Goal: Transaction & Acquisition: Purchase product/service

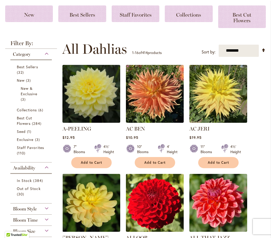
scroll to position [89, 0]
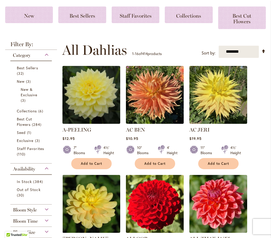
click at [29, 96] on span "New & Exclusive" at bounding box center [29, 92] width 17 height 10
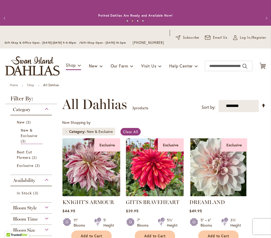
click at [45, 112] on div "Category" at bounding box center [31, 108] width 42 height 8
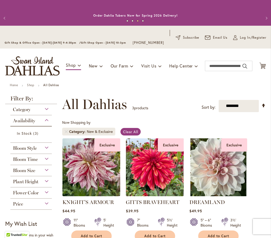
click at [44, 112] on div "Category" at bounding box center [31, 108] width 42 height 8
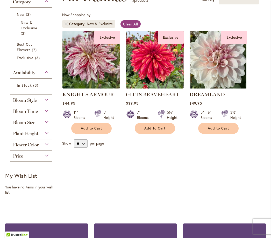
scroll to position [107, 0]
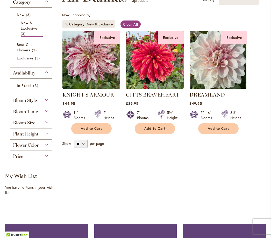
click at [34, 88] on span "3 items" at bounding box center [36, 85] width 6 height 5
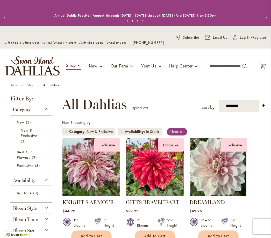
click at [45, 110] on div "Category" at bounding box center [31, 108] width 42 height 8
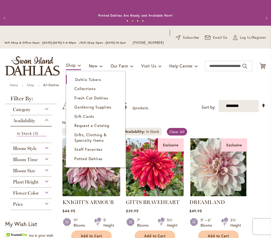
click at [89, 91] on span "Collections" at bounding box center [85, 88] width 22 height 5
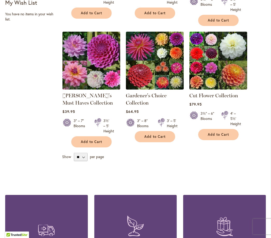
scroll to position [210, 0]
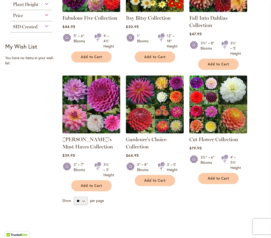
click at [152, 218] on div "**********" at bounding box center [163, 77] width 207 height 294
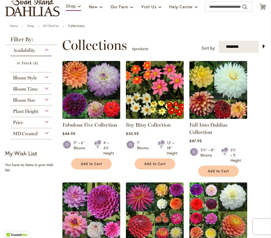
scroll to position [58, 0]
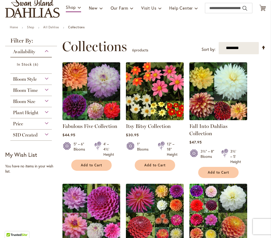
click at [45, 115] on div "Plant Height" at bounding box center [31, 111] width 42 height 8
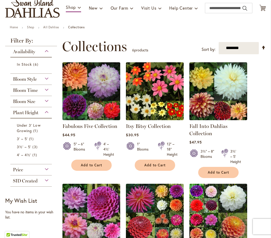
click at [31, 133] on span "Under 3' Low Growing" at bounding box center [29, 128] width 24 height 10
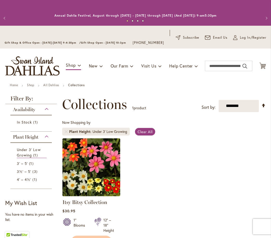
click at [26, 166] on span "3' – 5'" at bounding box center [22, 163] width 11 height 5
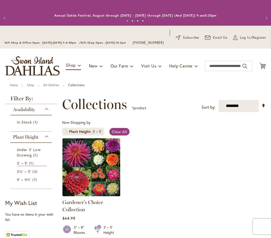
scroll to position [0, 0]
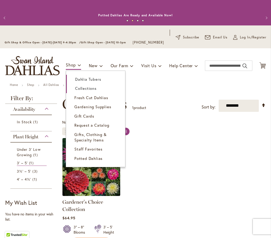
click at [92, 82] on span "Dahlia Tubers" at bounding box center [88, 79] width 26 height 5
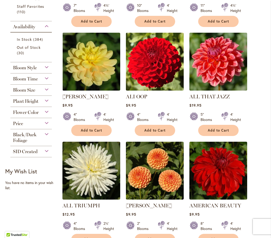
scroll to position [232, 0]
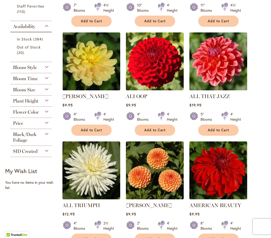
click at [50, 104] on div "Plant Height" at bounding box center [31, 99] width 42 height 8
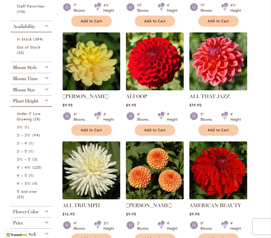
click at [37, 138] on span "94 items" at bounding box center [36, 134] width 9 height 5
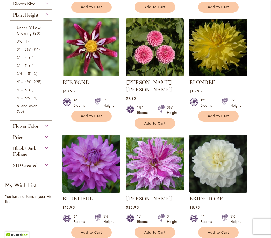
scroll to position [229, 0]
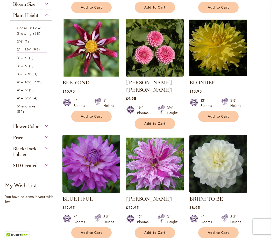
click at [32, 35] on span "Under 3' Low Growing" at bounding box center [29, 30] width 24 height 10
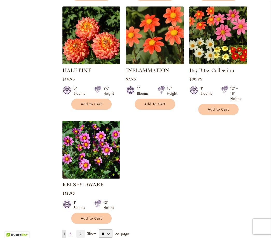
scroll to position [559, 0]
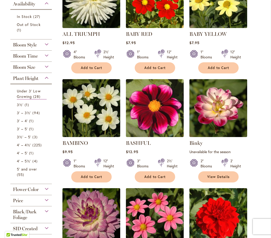
scroll to position [168, 0]
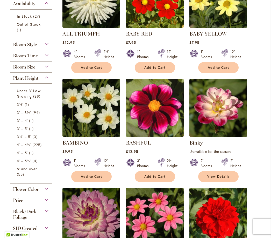
click at [17, 117] on li "3' – 3½' 94 items" at bounding box center [31, 112] width 36 height 8
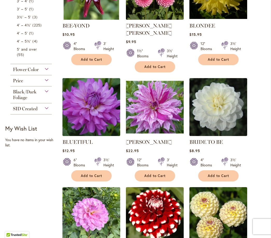
scroll to position [285, 0]
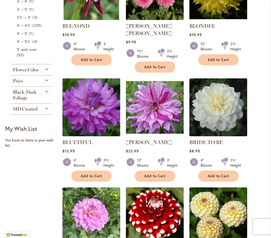
click at [28, 58] on link "5' and over 55 items" at bounding box center [32, 52] width 30 height 11
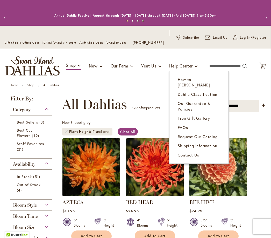
click at [192, 146] on span "Shipping Information" at bounding box center [197, 145] width 39 height 5
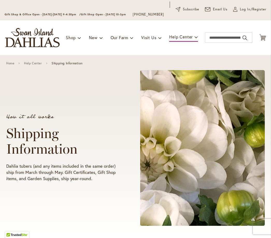
scroll to position [15, 0]
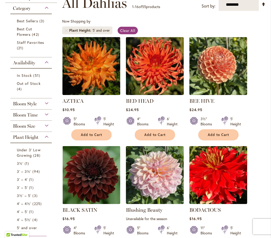
scroll to position [101, 0]
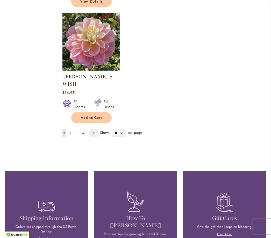
scroll to position [686, 0]
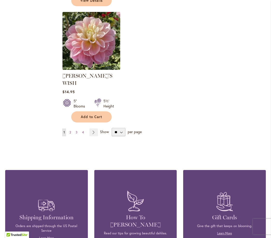
click at [85, 128] on link "Page 4" at bounding box center [83, 132] width 4 height 8
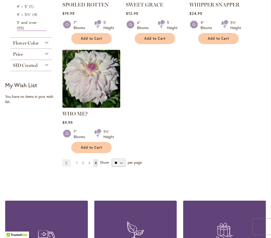
scroll to position [293, 0]
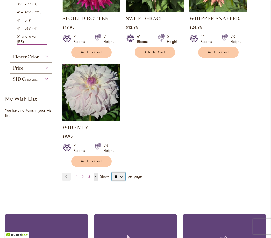
click at [119, 181] on select "** ** ** **" at bounding box center [119, 176] width 14 height 8
select select "**"
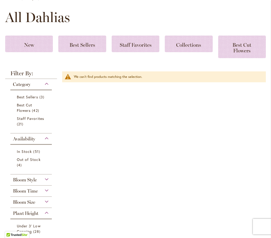
scroll to position [86, 0]
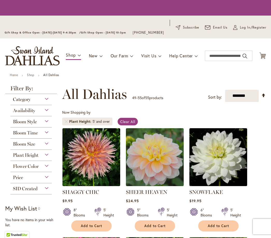
select select "**"
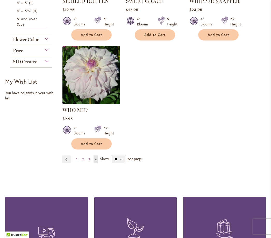
scroll to position [317, 0]
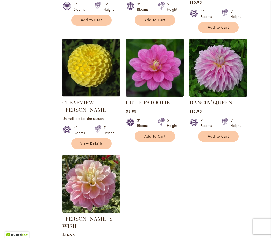
scroll to position [576, 0]
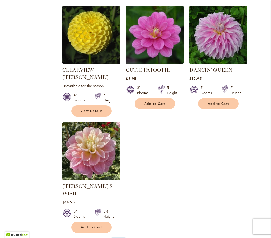
click at [121, 238] on select "** ** ** **" at bounding box center [119, 242] width 14 height 8
select select "**"
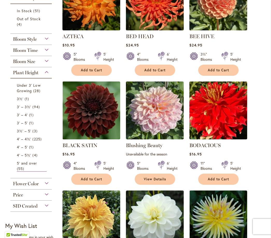
scroll to position [166, 0]
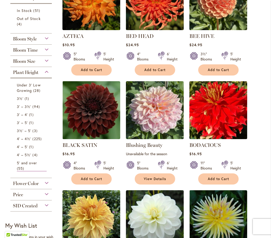
click at [32, 158] on link "4' – 5½' 4 items" at bounding box center [32, 154] width 30 height 5
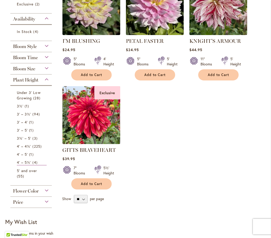
scroll to position [160, 0]
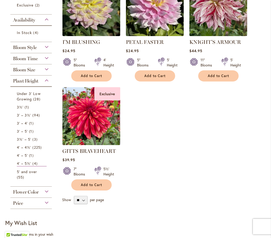
click at [102, 129] on img at bounding box center [92, 116] width 58 height 58
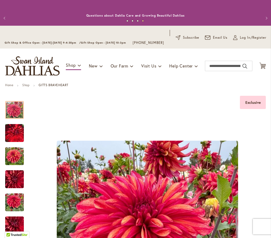
scroll to position [0, 0]
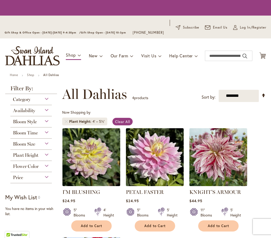
scroll to position [121, 0]
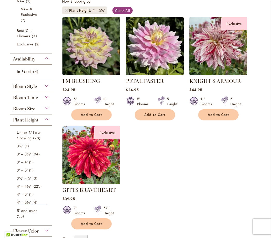
click at [35, 189] on span "225 items" at bounding box center [37, 185] width 10 height 5
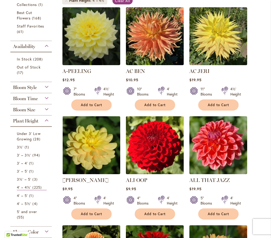
scroll to position [131, 0]
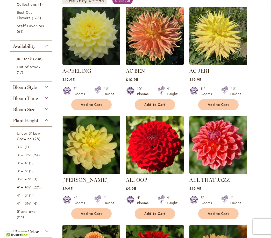
click at [31, 174] on span "1 item" at bounding box center [32, 170] width 6 height 5
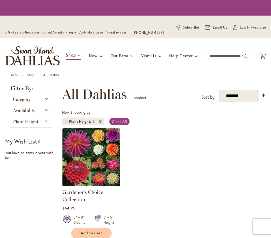
scroll to position [121, 0]
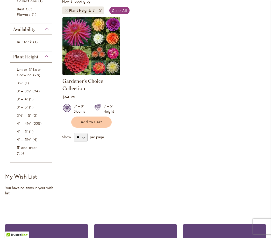
click at [31, 118] on link "3½' – 5' 3 items" at bounding box center [32, 115] width 30 height 5
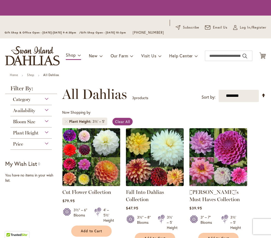
scroll to position [121, 0]
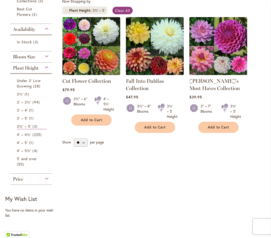
click at [26, 113] on span "3' – 4'" at bounding box center [22, 110] width 11 height 5
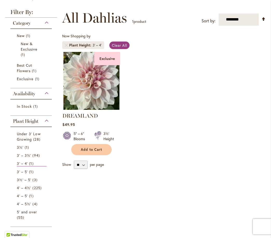
scroll to position [87, 0]
click at [94, 90] on img at bounding box center [92, 81] width 58 height 58
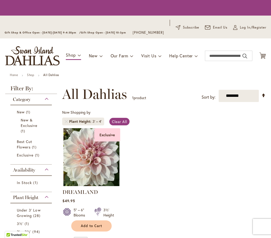
scroll to position [121, 0]
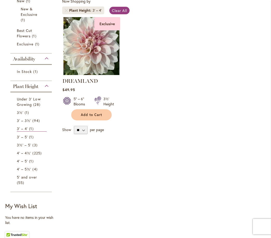
click at [36, 123] on span "94 items" at bounding box center [36, 120] width 9 height 5
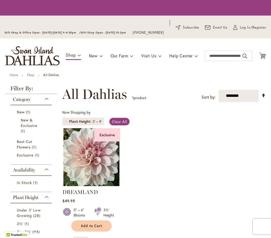
scroll to position [121, 0]
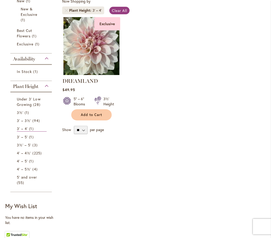
click at [27, 115] on span "1 item" at bounding box center [28, 112] width 6 height 5
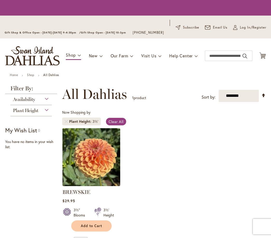
scroll to position [121, 0]
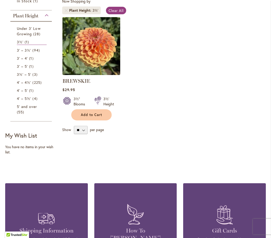
click at [36, 37] on span "28 items" at bounding box center [37, 33] width 8 height 5
